Goal: Task Accomplishment & Management: Use online tool/utility

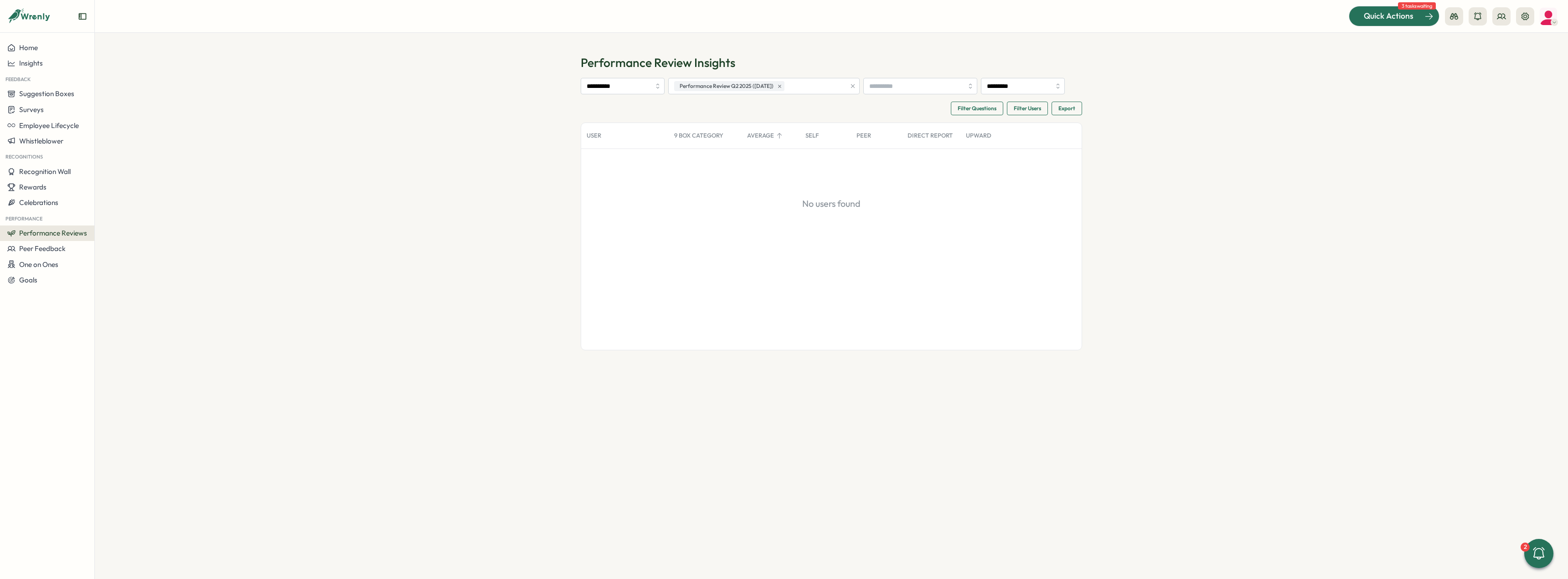
click at [1384, 21] on span "Quick Actions" at bounding box center [1388, 16] width 49 height 12
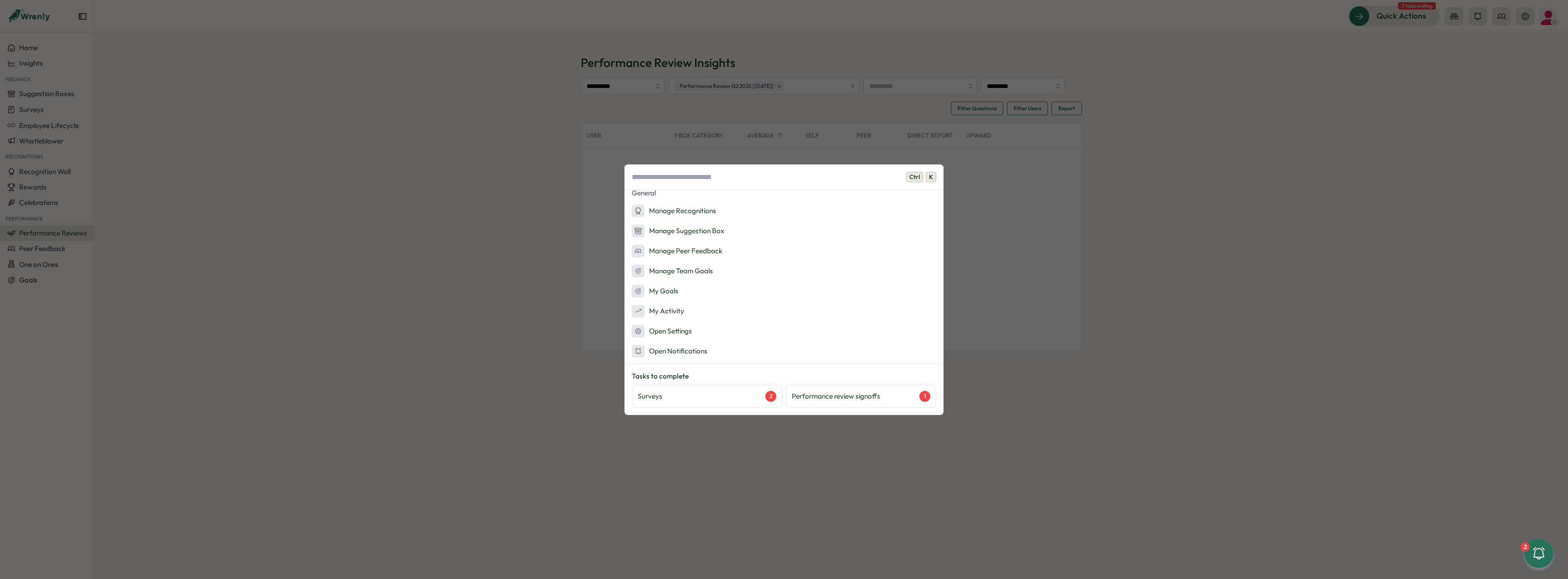
scroll to position [130, 0]
click at [728, 387] on div "Surveys 2" at bounding box center [707, 396] width 150 height 22
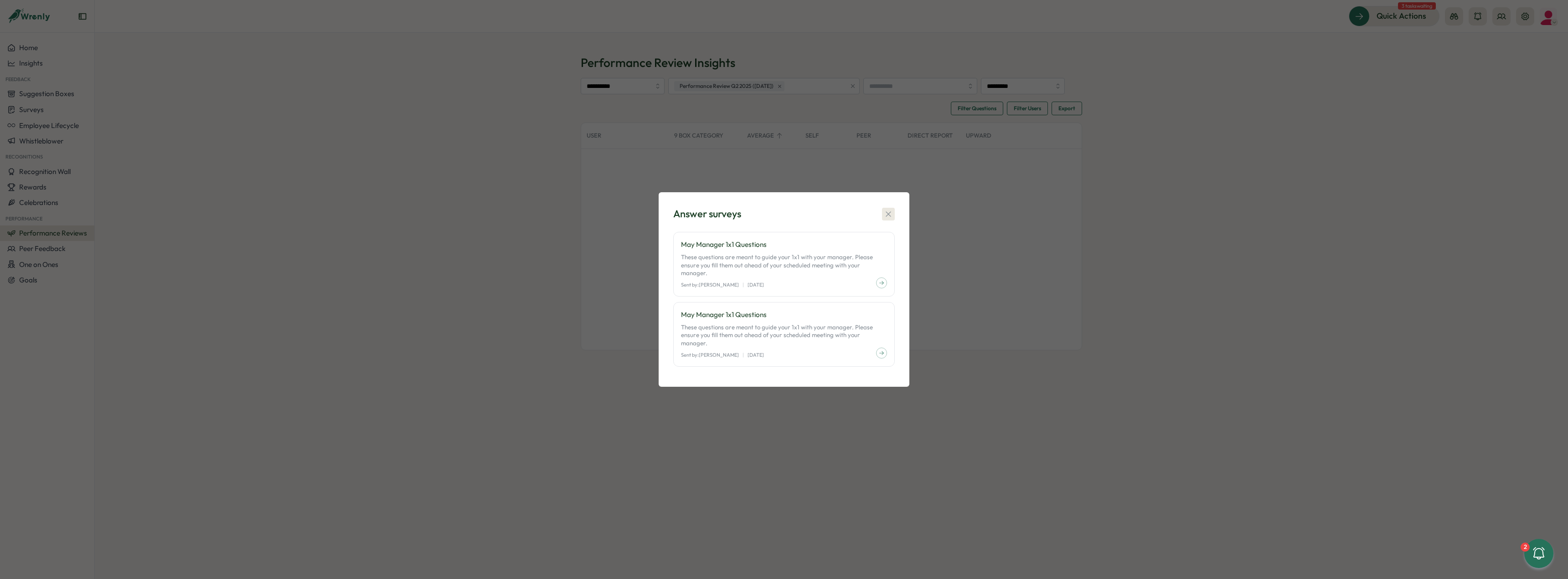
click at [890, 219] on icon "button" at bounding box center [888, 214] width 9 height 9
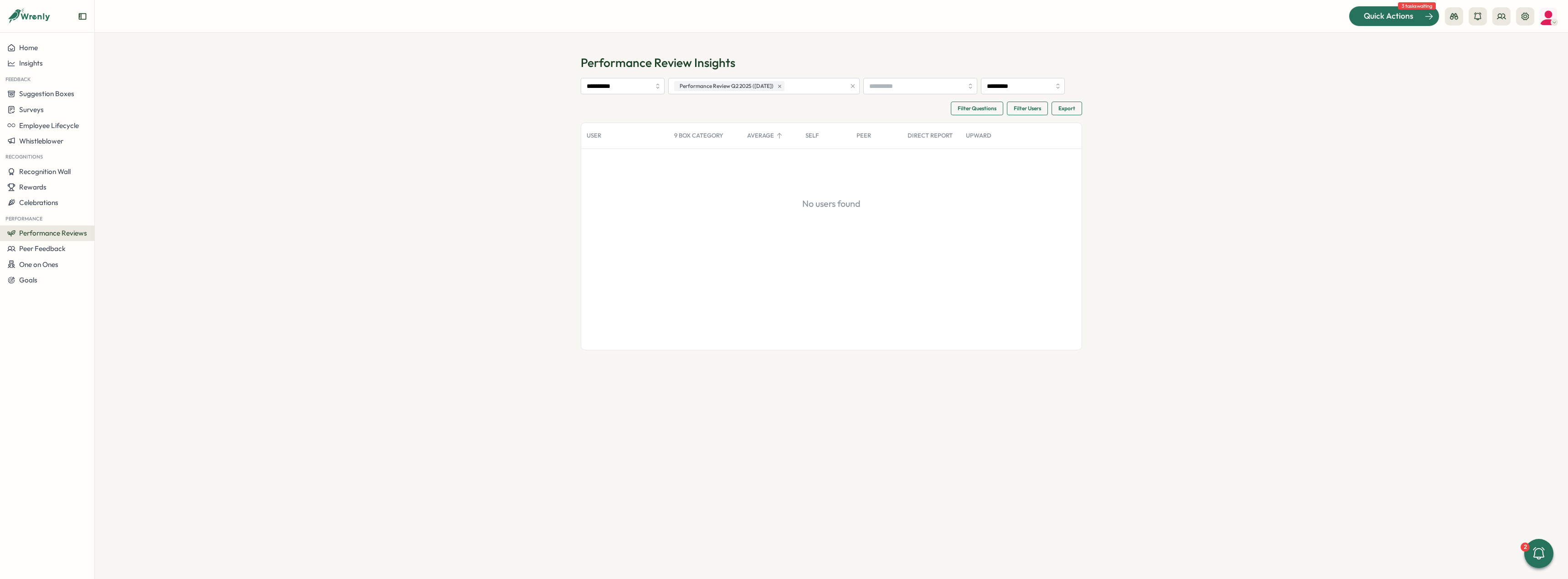
click at [1384, 17] on span "Quick Actions" at bounding box center [1388, 16] width 49 height 12
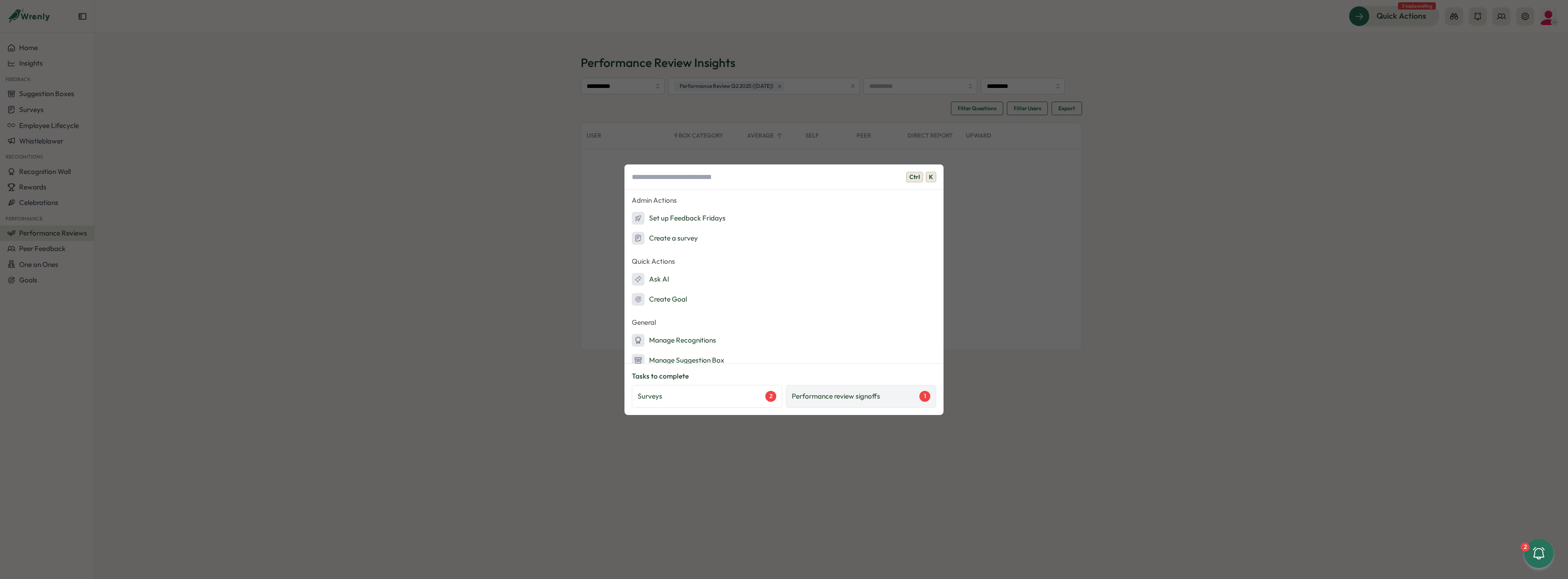
click at [866, 399] on p "Performance review signoffs" at bounding box center [836, 397] width 89 height 10
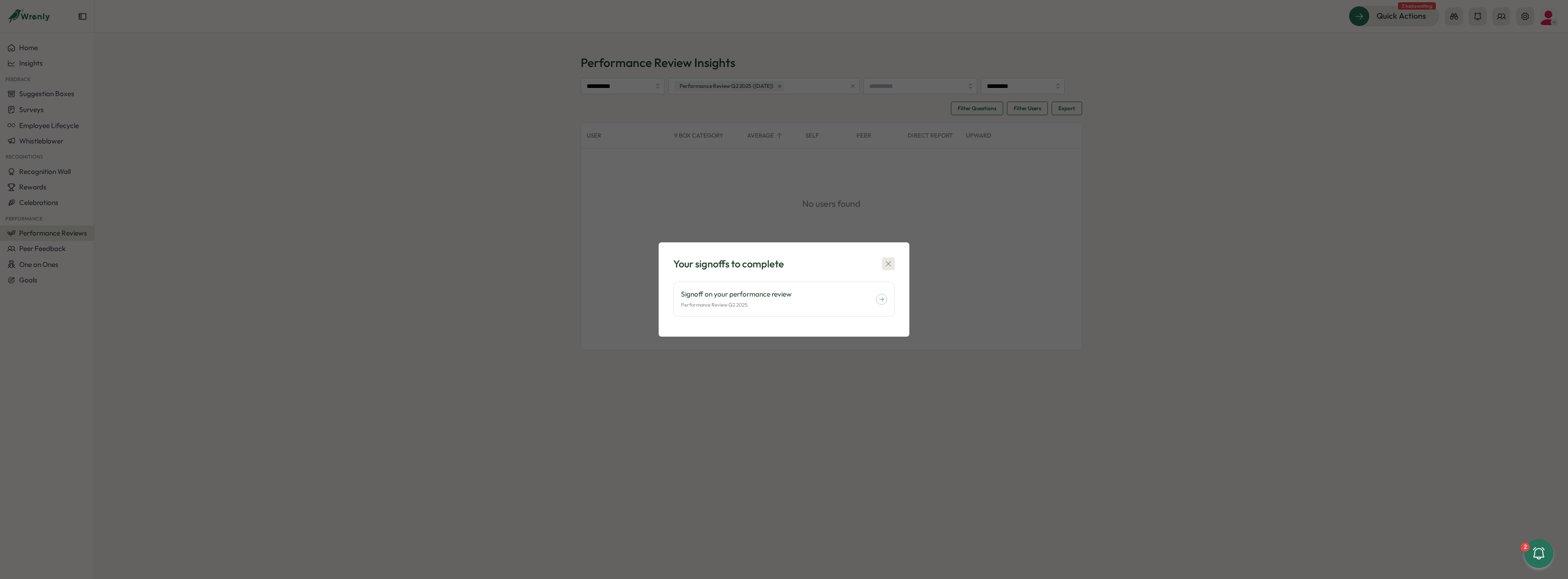
click at [885, 260] on icon "button" at bounding box center [888, 264] width 9 height 9
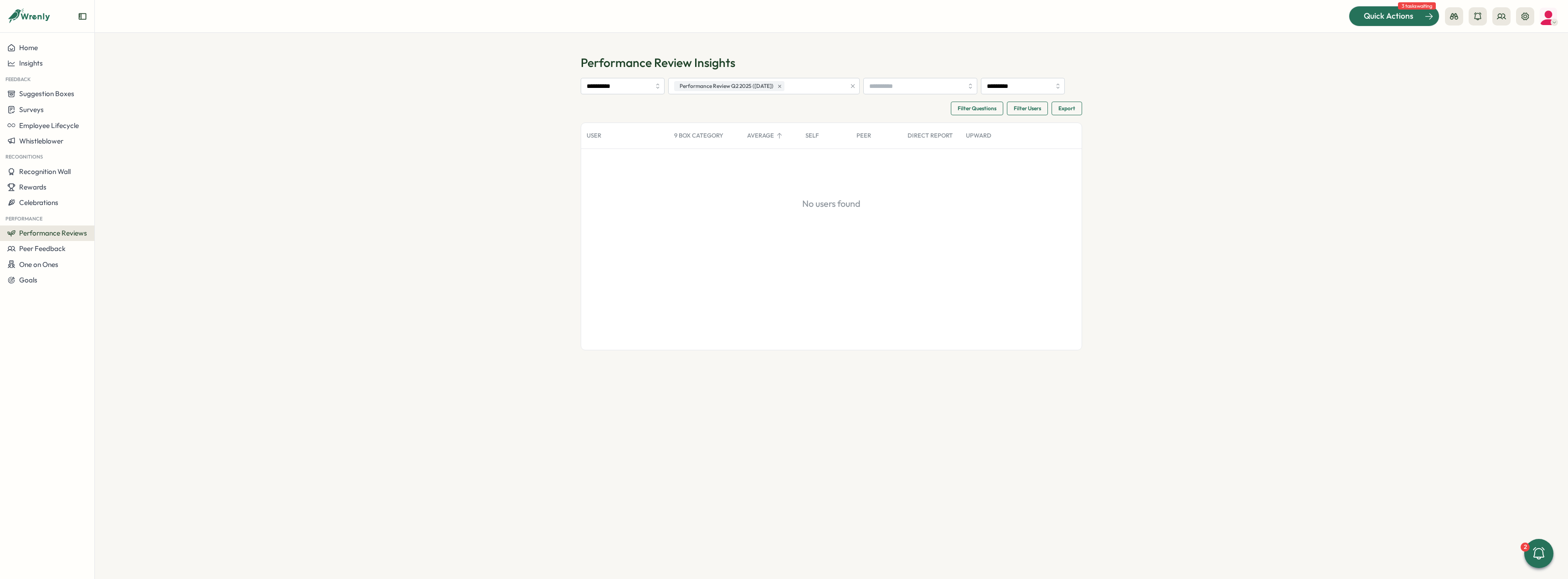
click at [1396, 24] on div at bounding box center [1395, 16] width 90 height 19
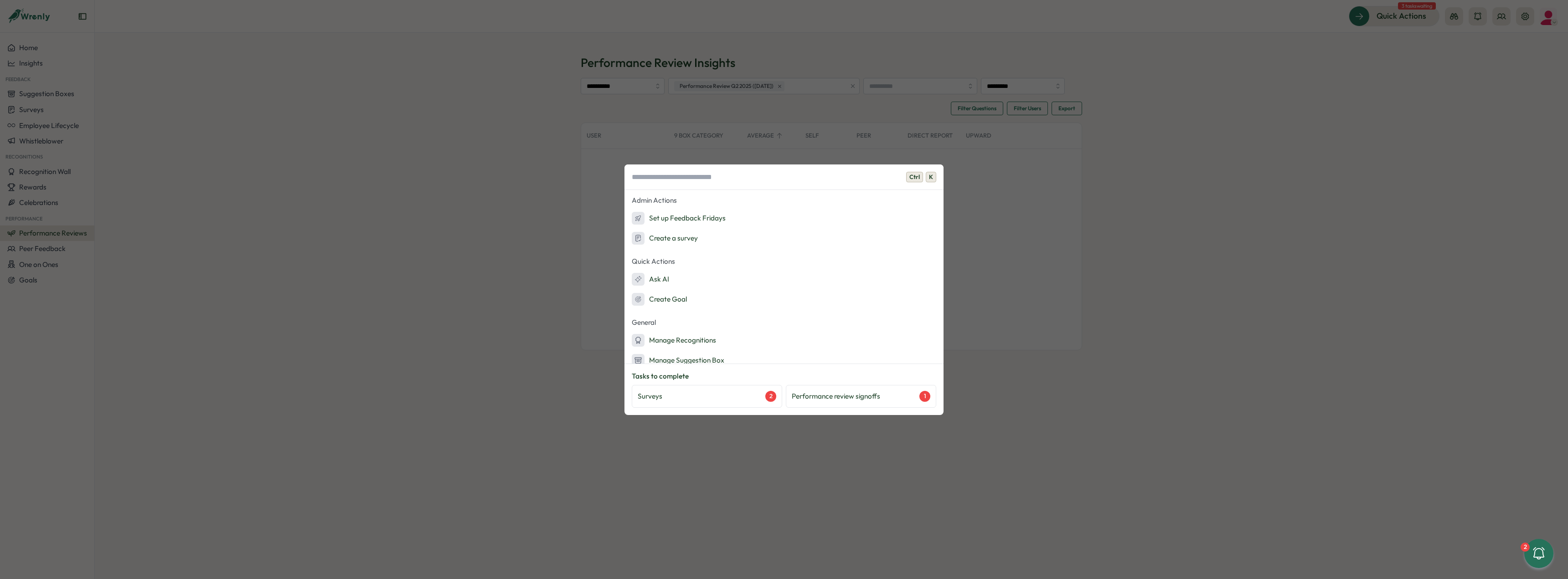
click at [1003, 155] on div "Ctrl K Admin Actions Set up Feedback Fridays Create a survey Quick Actions Ask …" at bounding box center [784, 290] width 1568 height 579
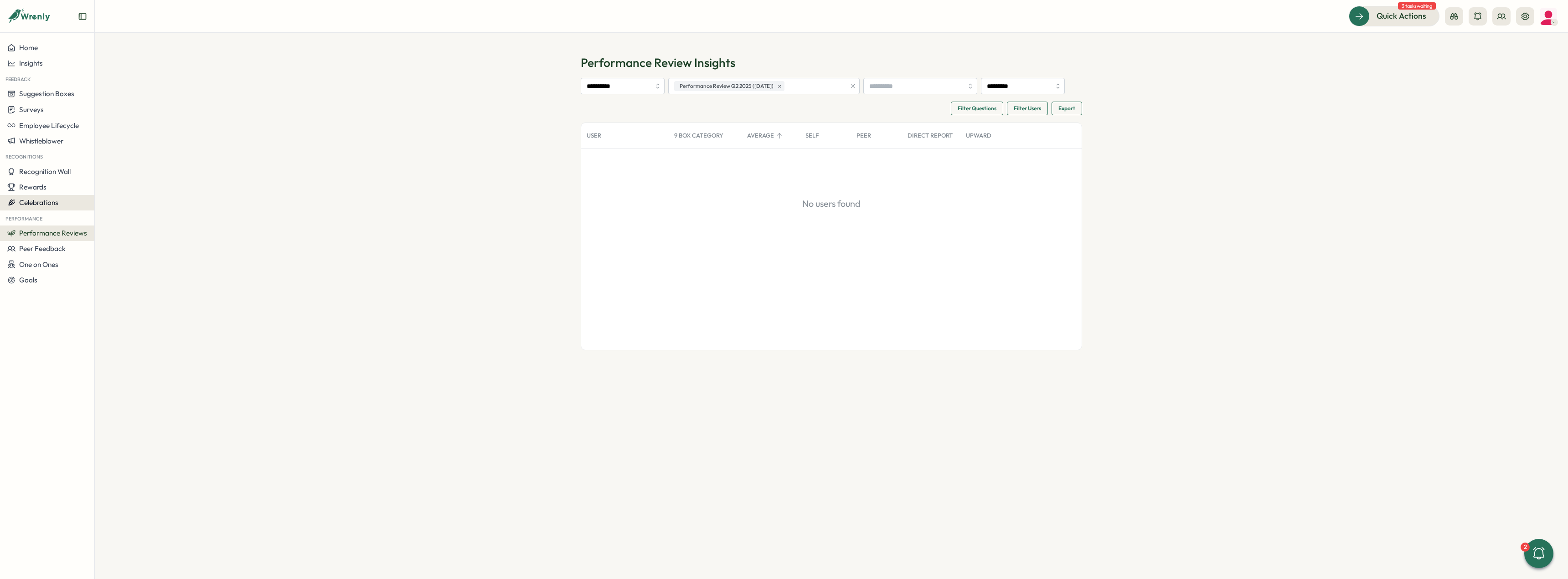
click at [23, 209] on button "Celebrations" at bounding box center [47, 203] width 94 height 15
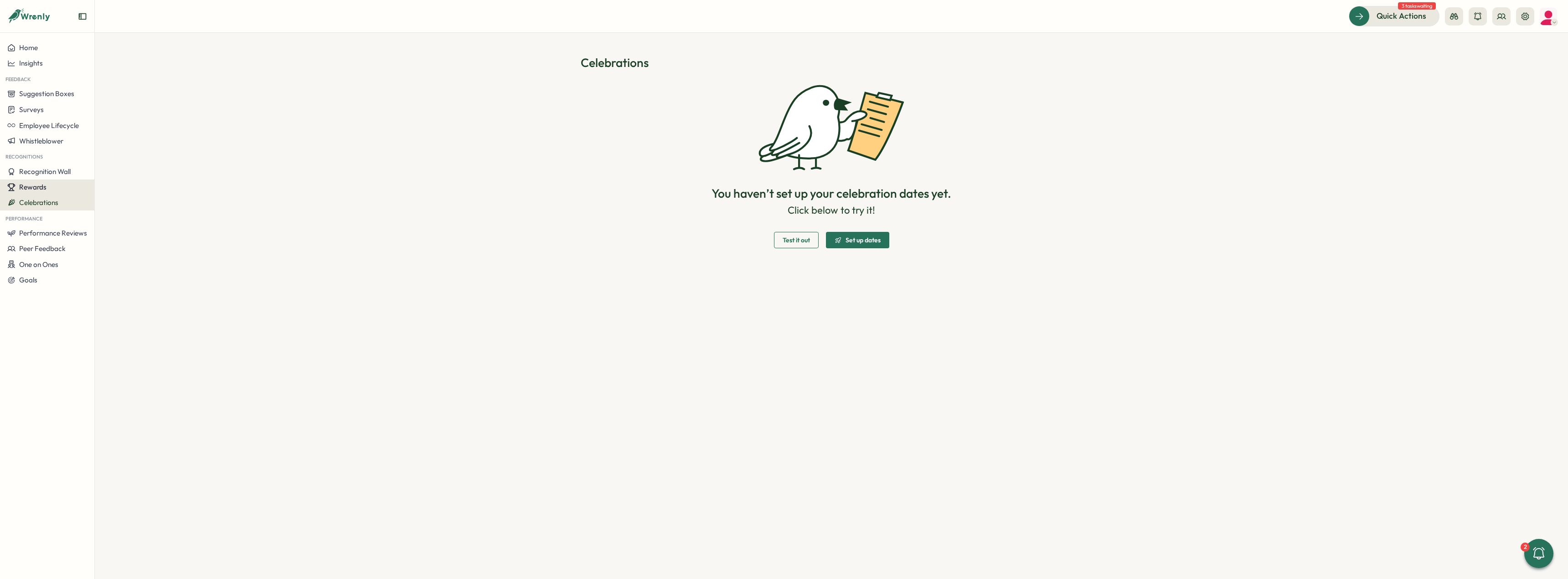
click at [39, 188] on span "Rewards" at bounding box center [33, 187] width 28 height 8
click at [147, 170] on div "Manage Rewards" at bounding box center [130, 170] width 68 height 10
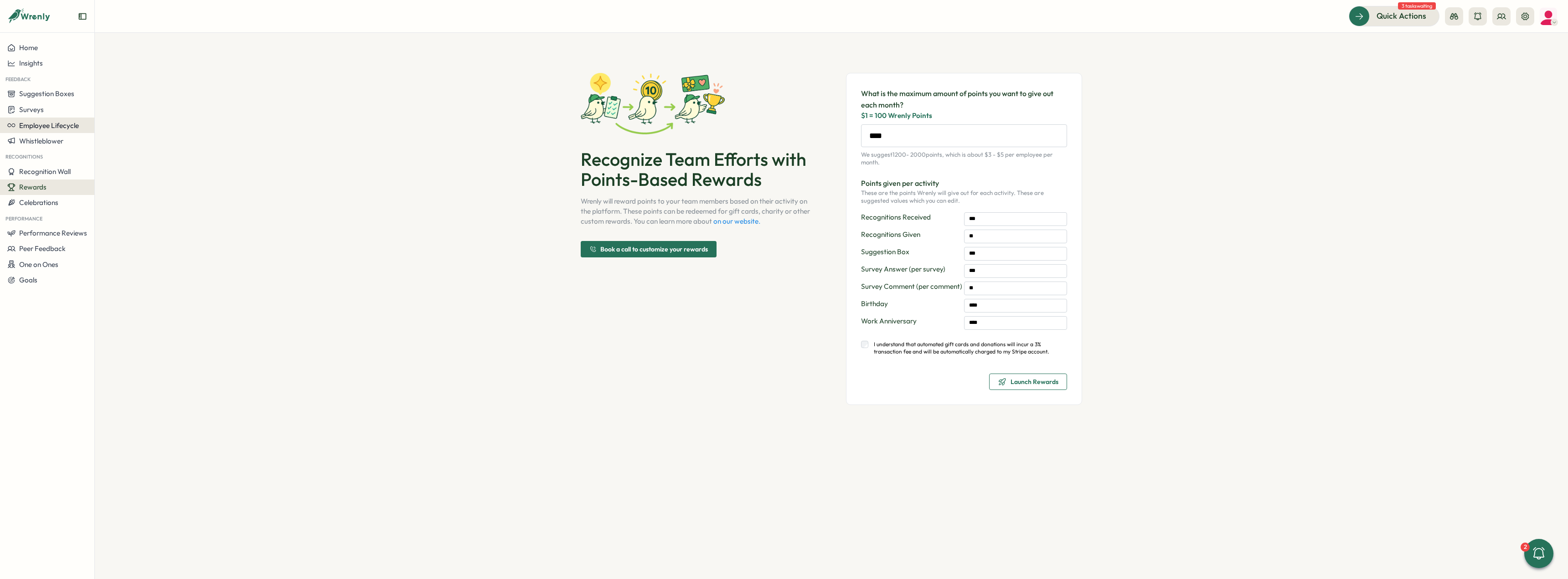
click at [49, 121] on span "Employee Lifecycle" at bounding box center [49, 125] width 60 height 8
click at [113, 126] on div "Create New" at bounding box center [123, 125] width 37 height 10
